Goal: Book appointment/travel/reservation

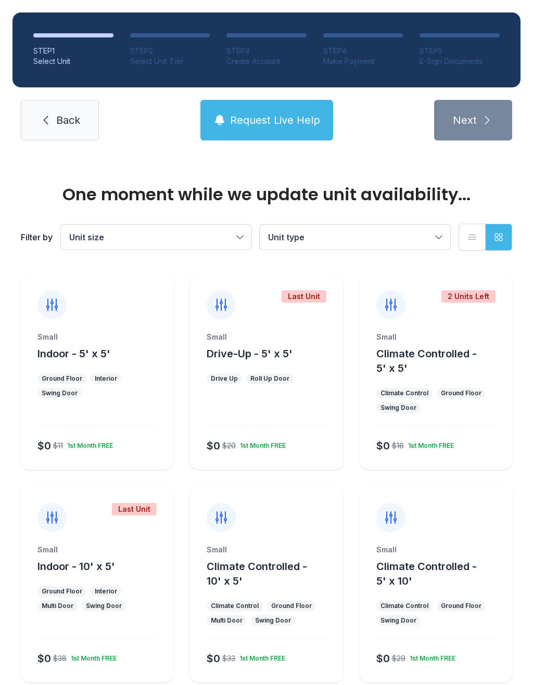
click at [82, 367] on div "Small Indoor - 5' x 5' Ground Floor Interior Swing Door $0 $11 1st Month FREE" at bounding box center [97, 401] width 152 height 138
click at [138, 392] on ul "Ground Floor Interior Swing Door" at bounding box center [96, 386] width 119 height 25
click at [89, 335] on div "Small" at bounding box center [96, 337] width 119 height 10
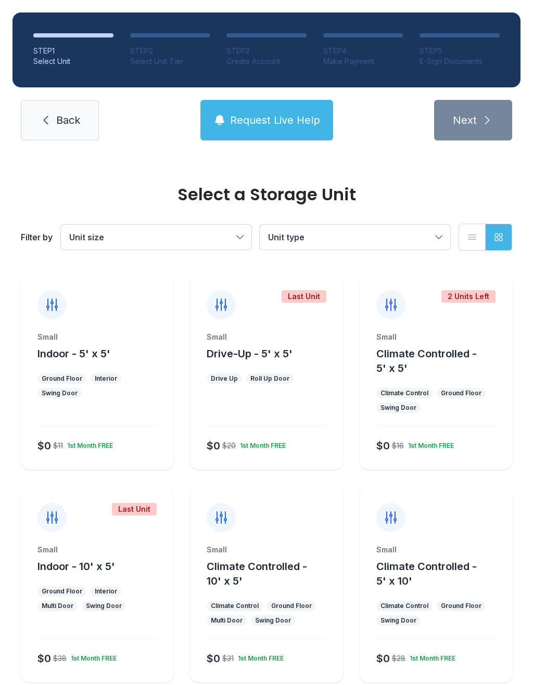
click at [99, 361] on button "Indoor - 5' x 5'" at bounding box center [73, 353] width 73 height 15
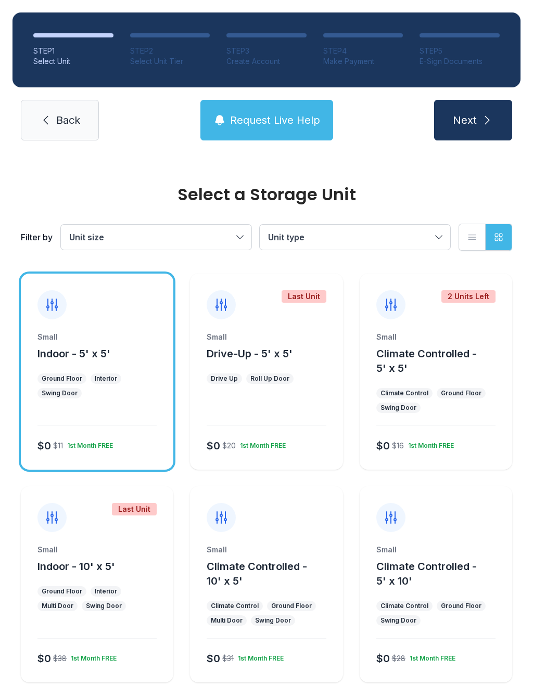
click at [484, 121] on icon "submit" at bounding box center [487, 120] width 12 height 12
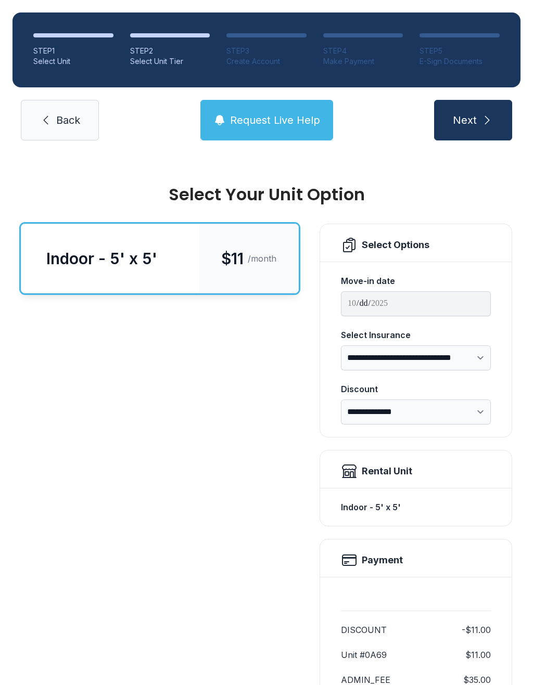
click at [483, 133] on button "Next" at bounding box center [473, 120] width 78 height 41
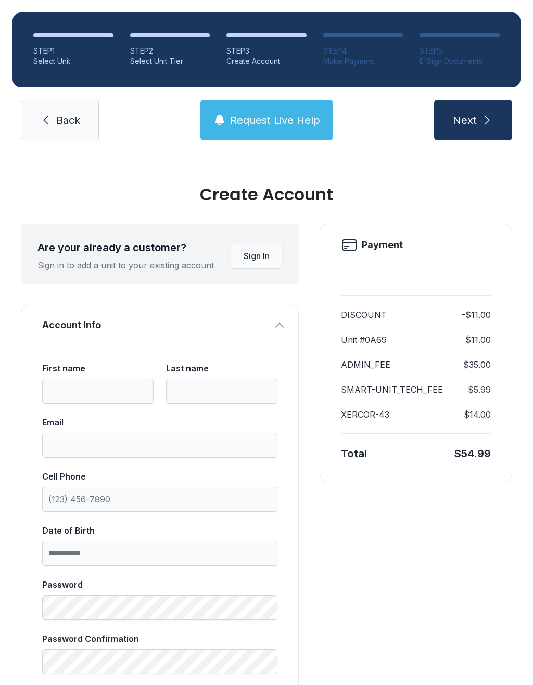
click at [69, 113] on span "Back" at bounding box center [68, 120] width 24 height 15
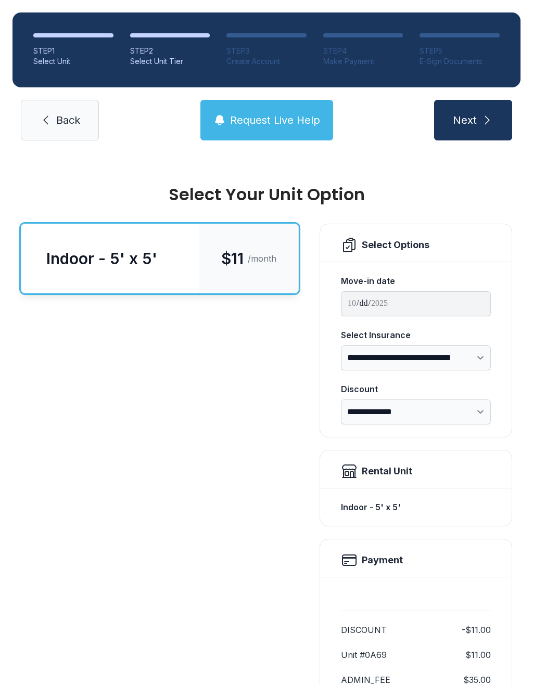
click at [52, 125] on link "Back" at bounding box center [60, 120] width 78 height 41
